Goal: Information Seeking & Learning: Check status

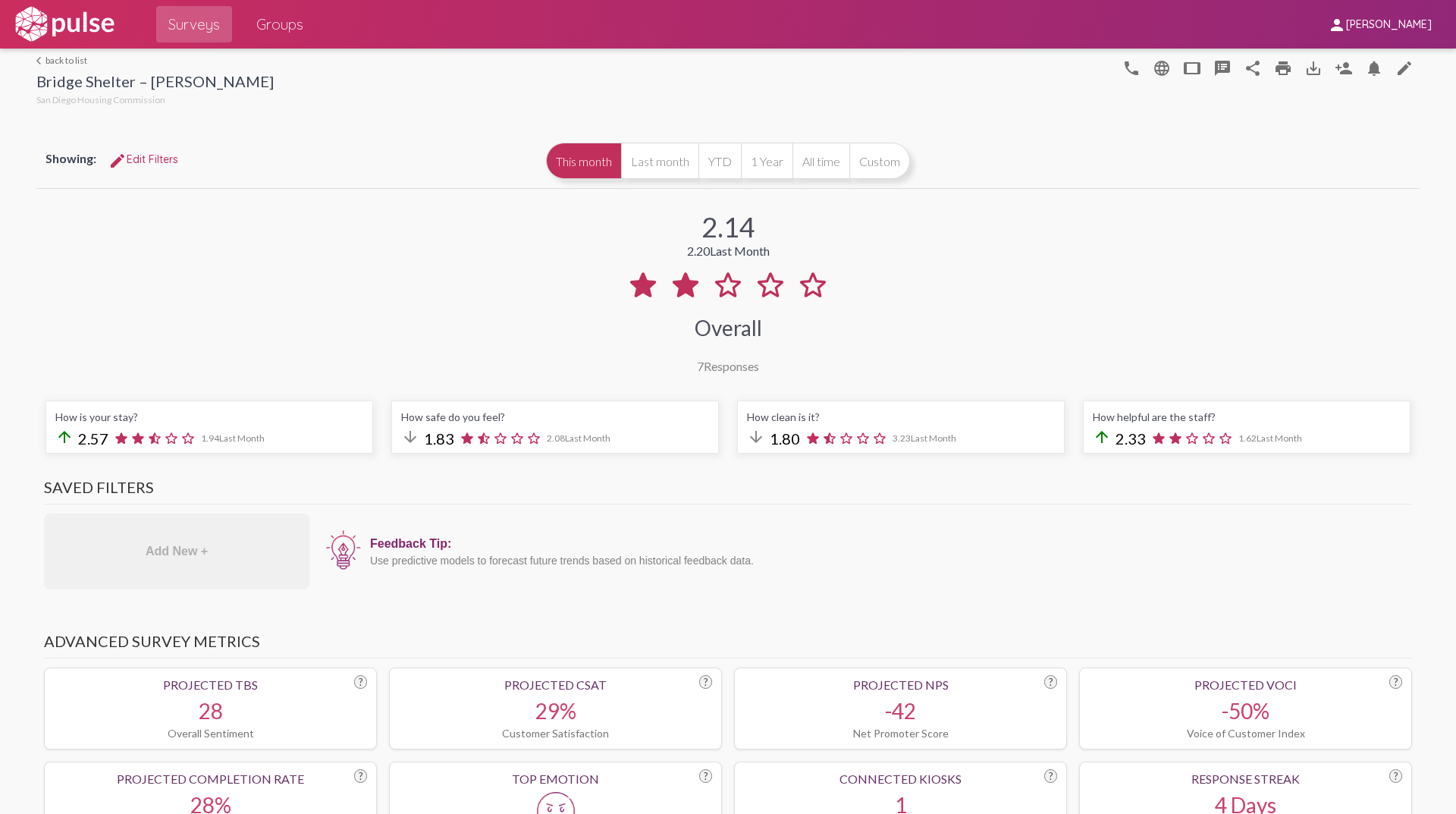
scroll to position [1290, 0]
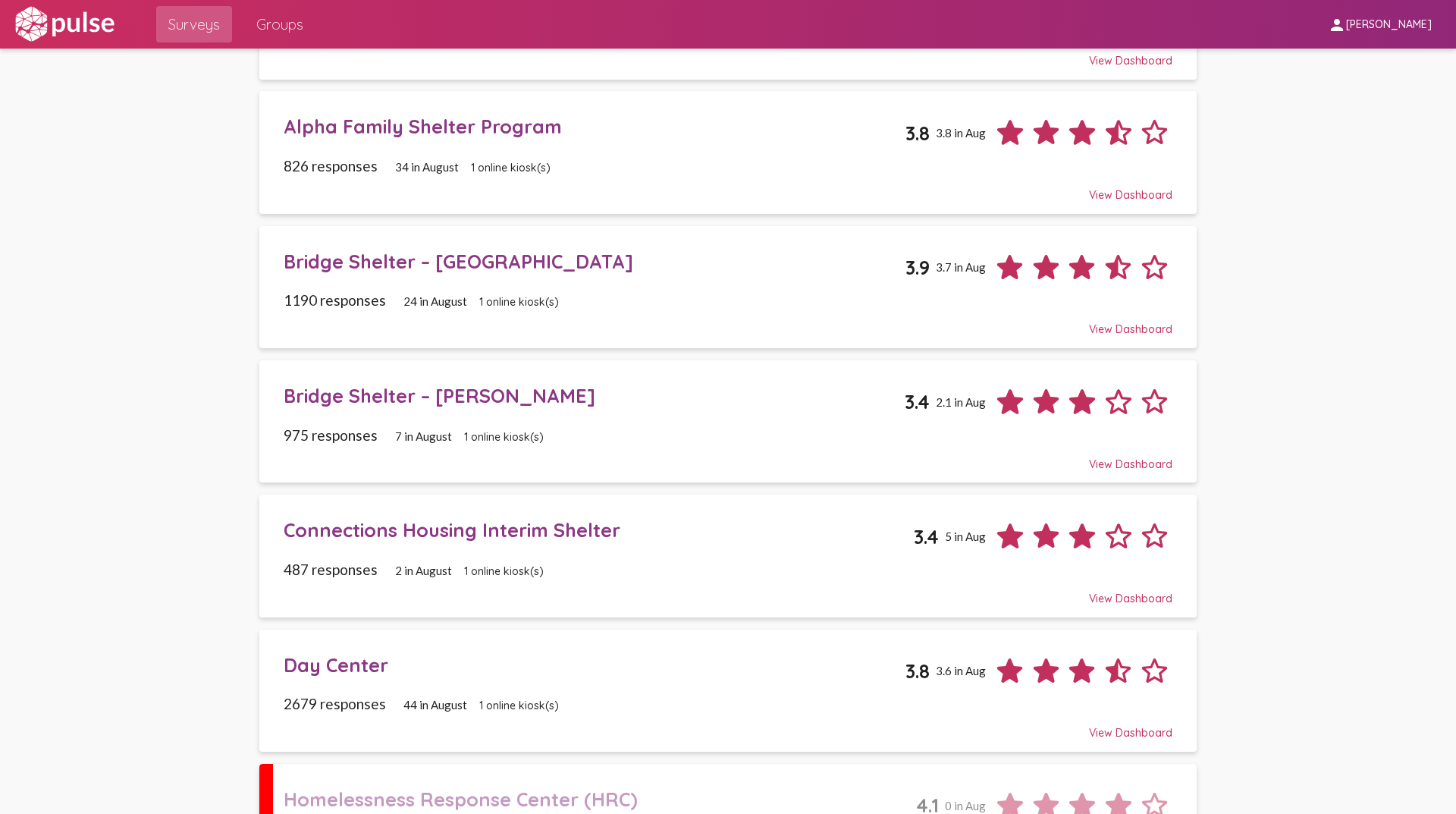
scroll to position [455, 0]
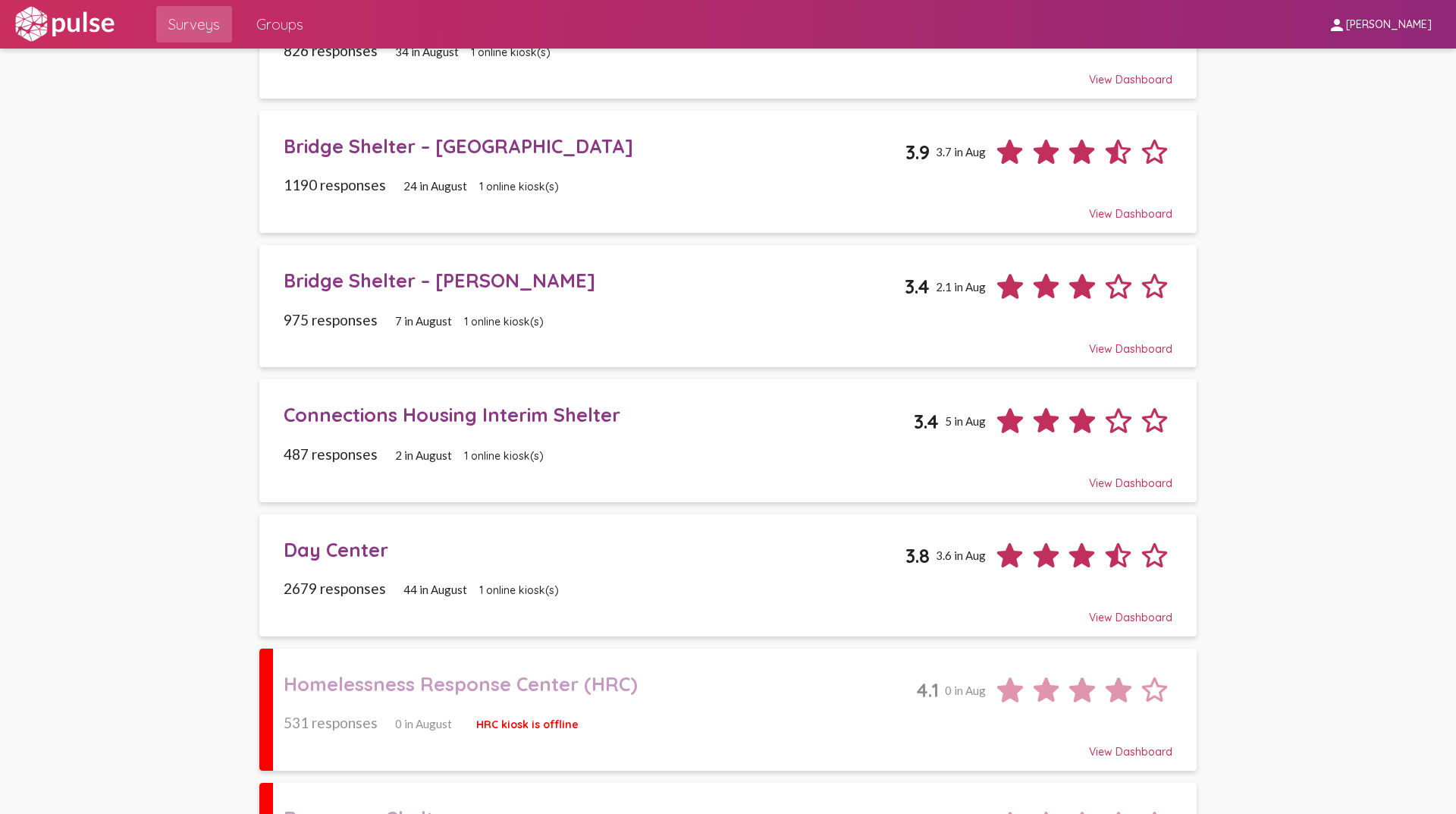
click at [453, 422] on div "Connections Housing Interim Shelter" at bounding box center [599, 414] width 631 height 23
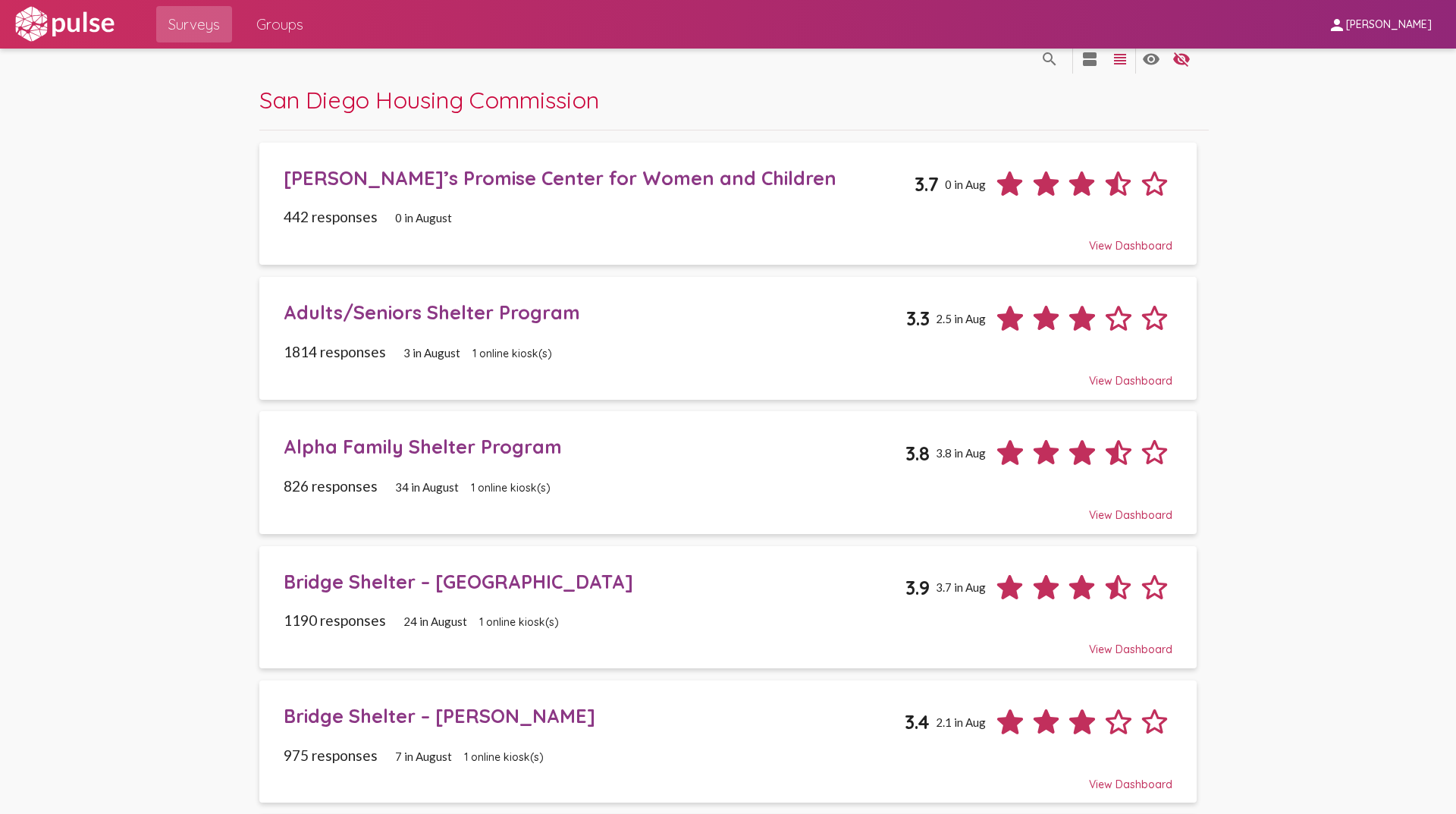
scroll to position [11, 0]
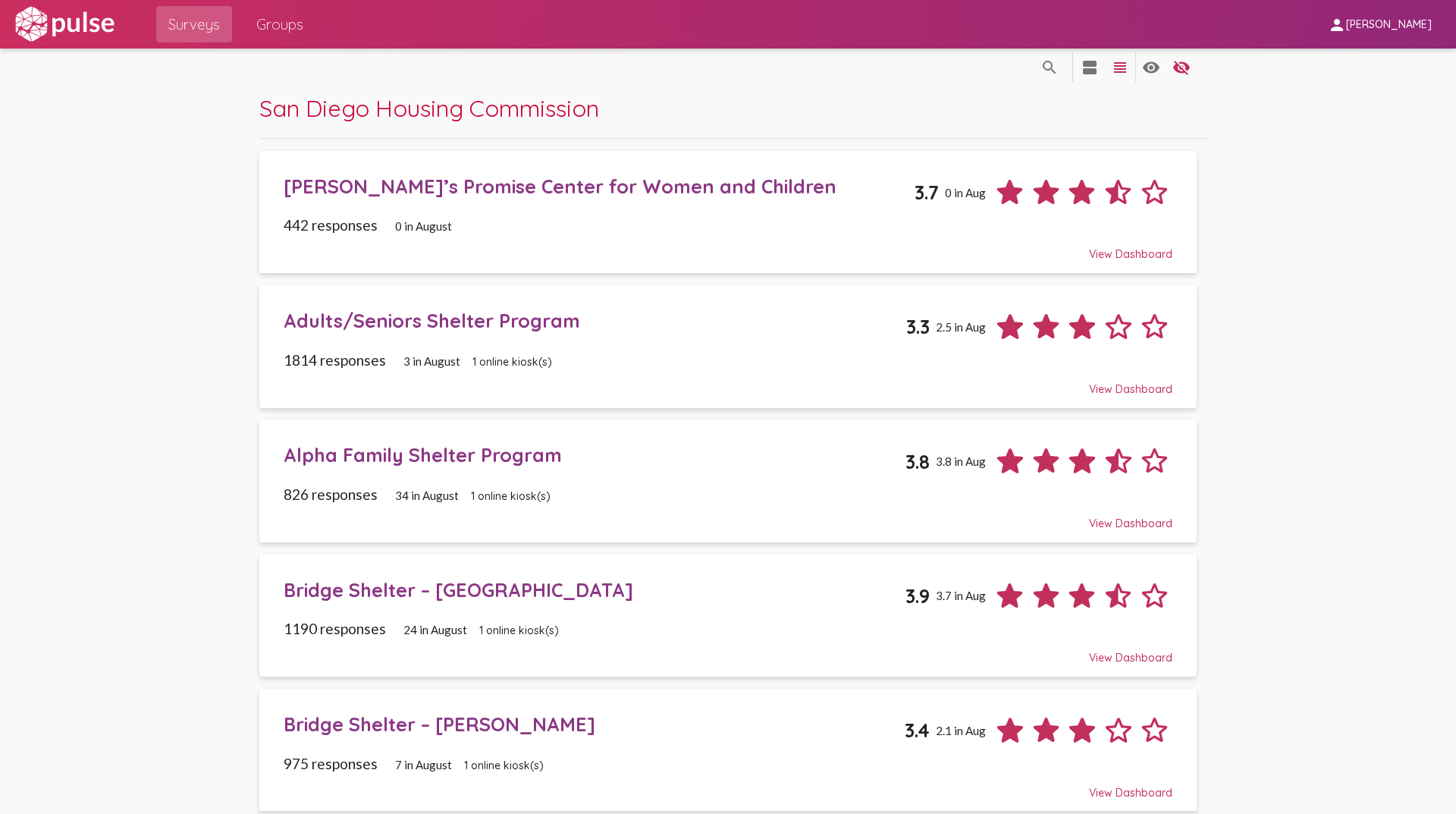
click at [432, 321] on div "Adults/Seniors Shelter Program" at bounding box center [595, 320] width 624 height 23
